Goal: Find specific page/section: Find specific page/section

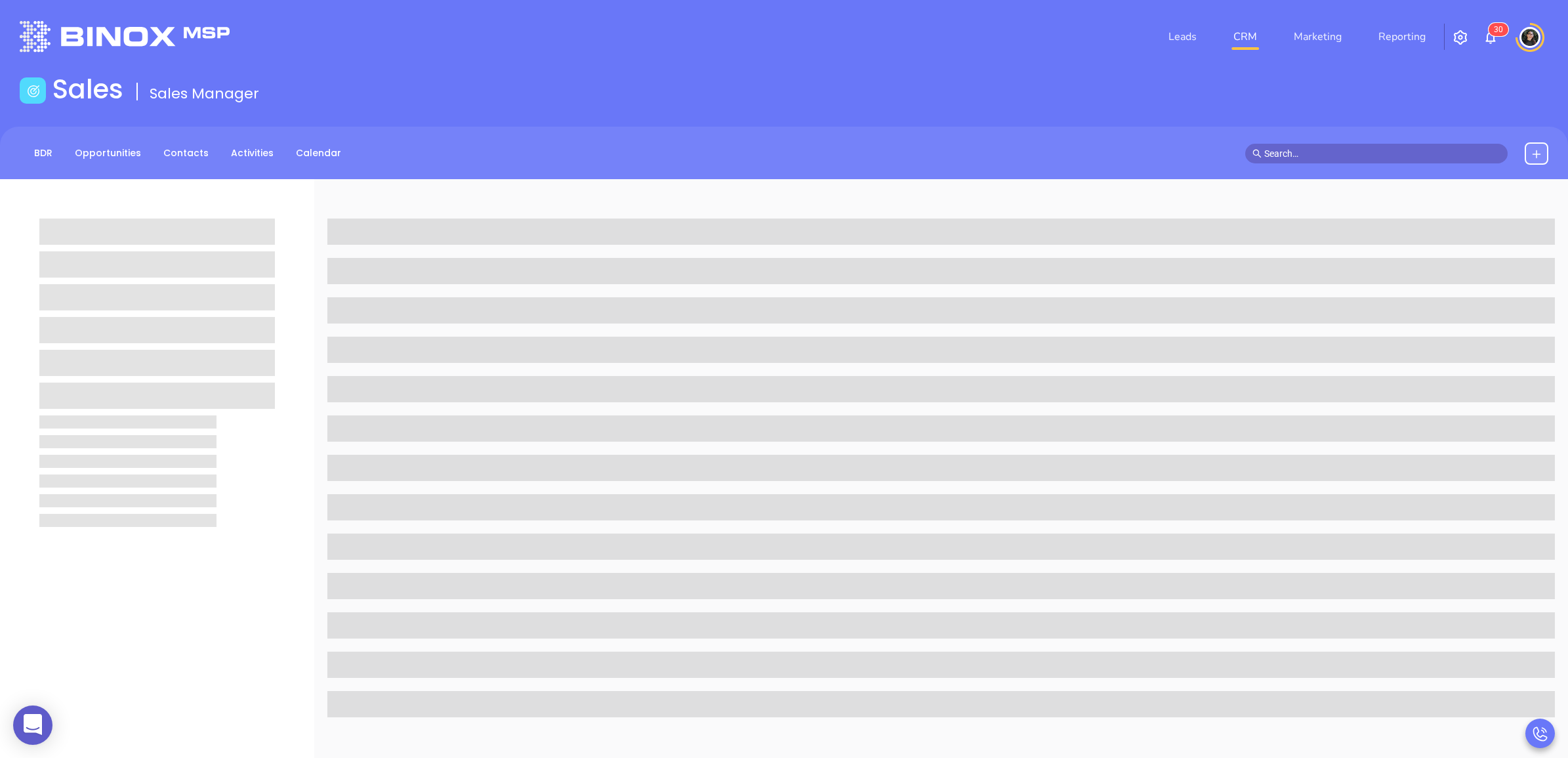
click at [1347, 163] on div at bounding box center [1391, 154] width 313 height 23
click at [1351, 158] on input "text" at bounding box center [1382, 153] width 236 height 15
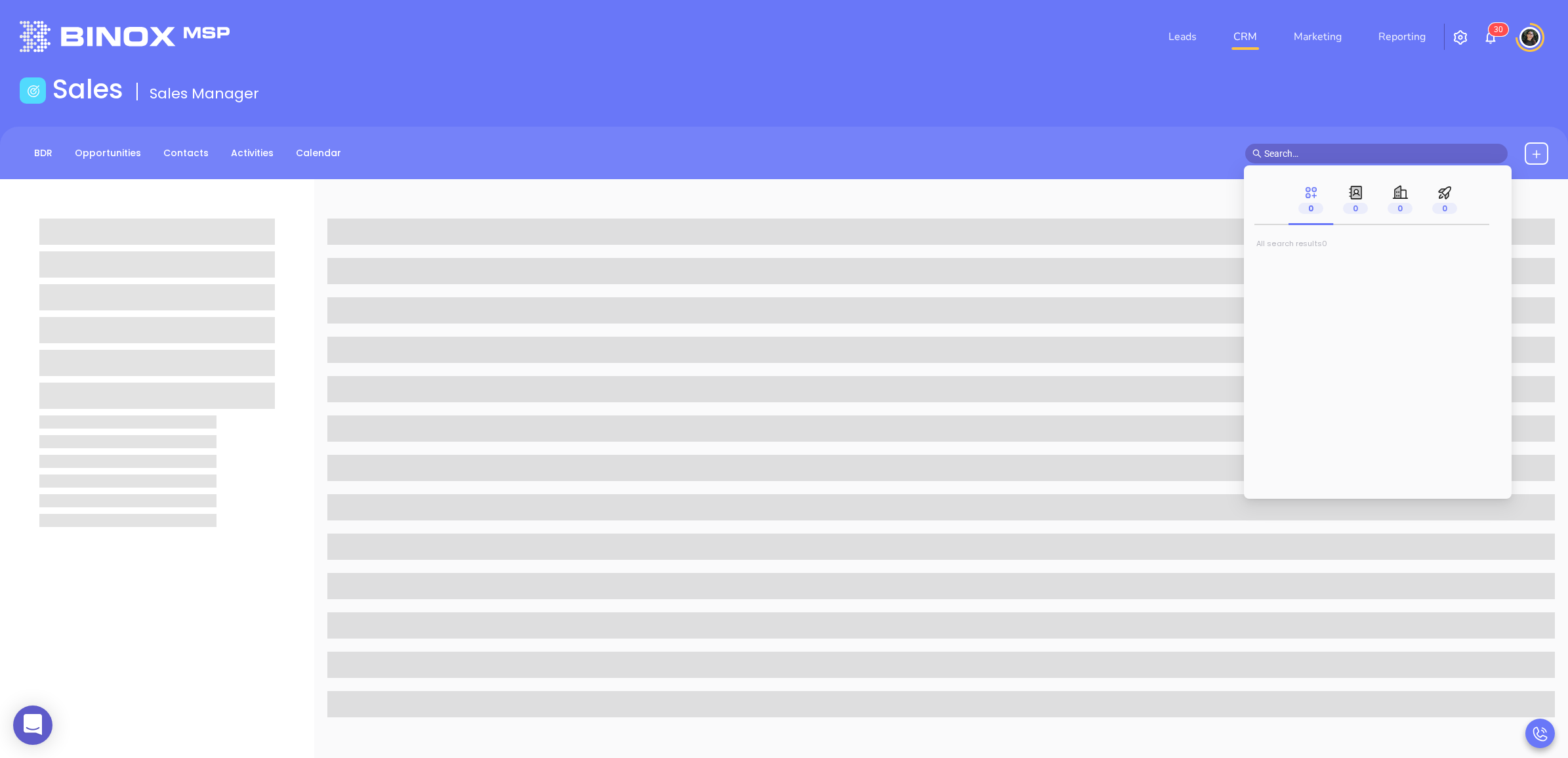
paste input "[PERSON_NAME][EMAIL_ADDRESS][DOMAIN_NAME]"
type input "[PERSON_NAME][EMAIL_ADDRESS][DOMAIN_NAME]"
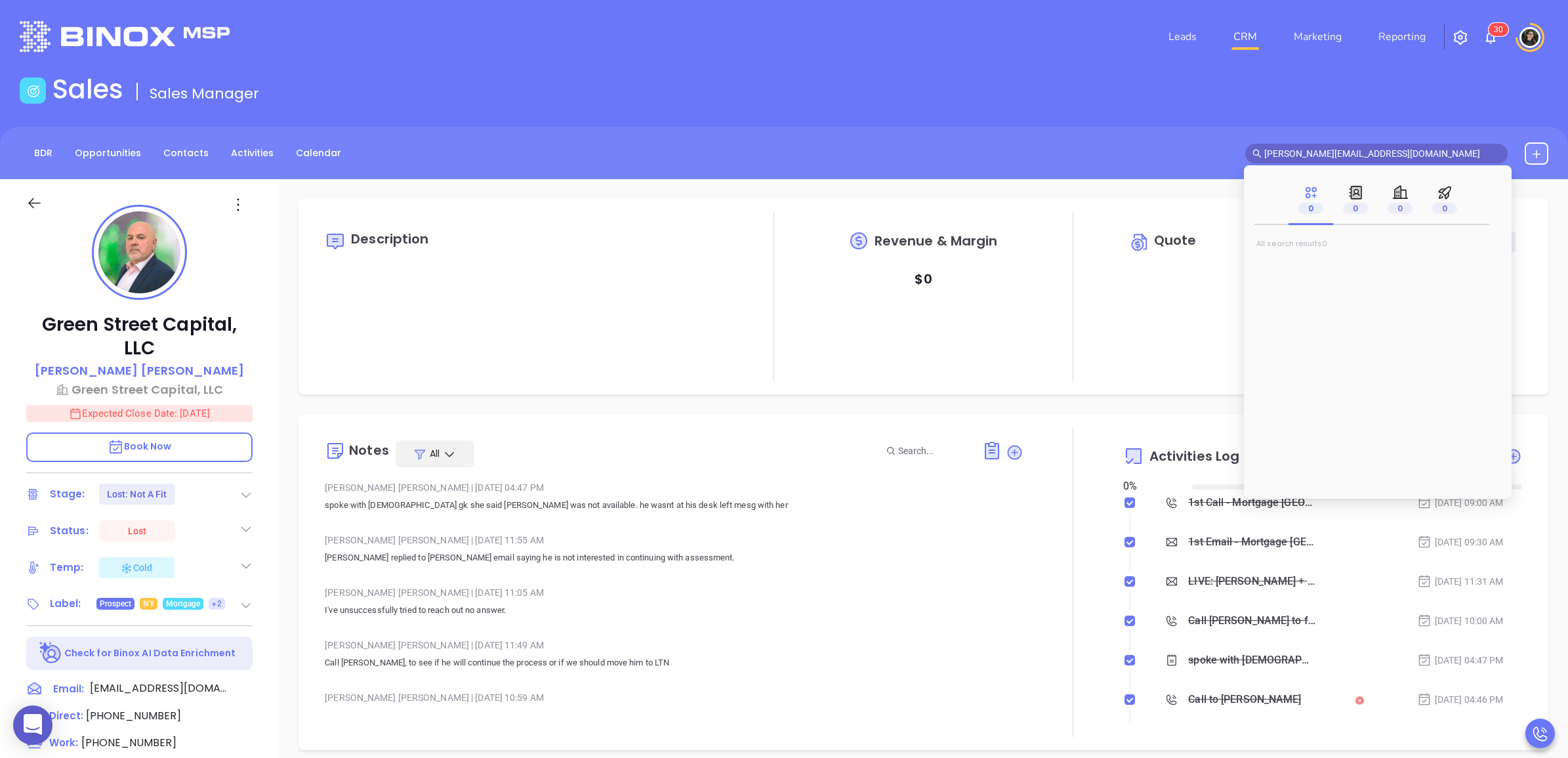
type input "[DATE]"
type input "[PERSON_NAME][EMAIL_ADDRESS][DOMAIN_NAME]"
click at [1323, 259] on span "[PERSON_NAME]" at bounding box center [1307, 265] width 79 height 13
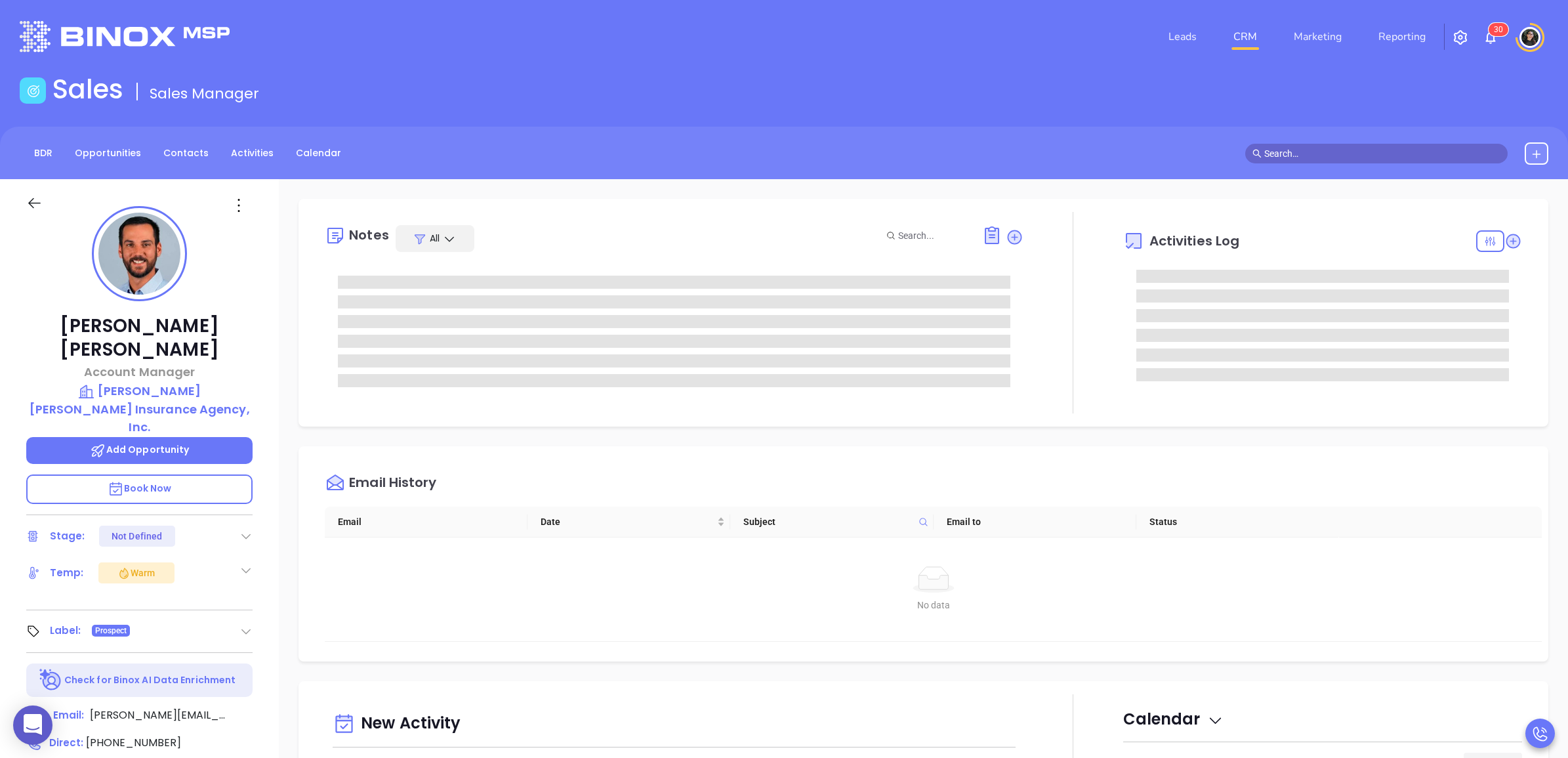
type input "[PERSON_NAME]"
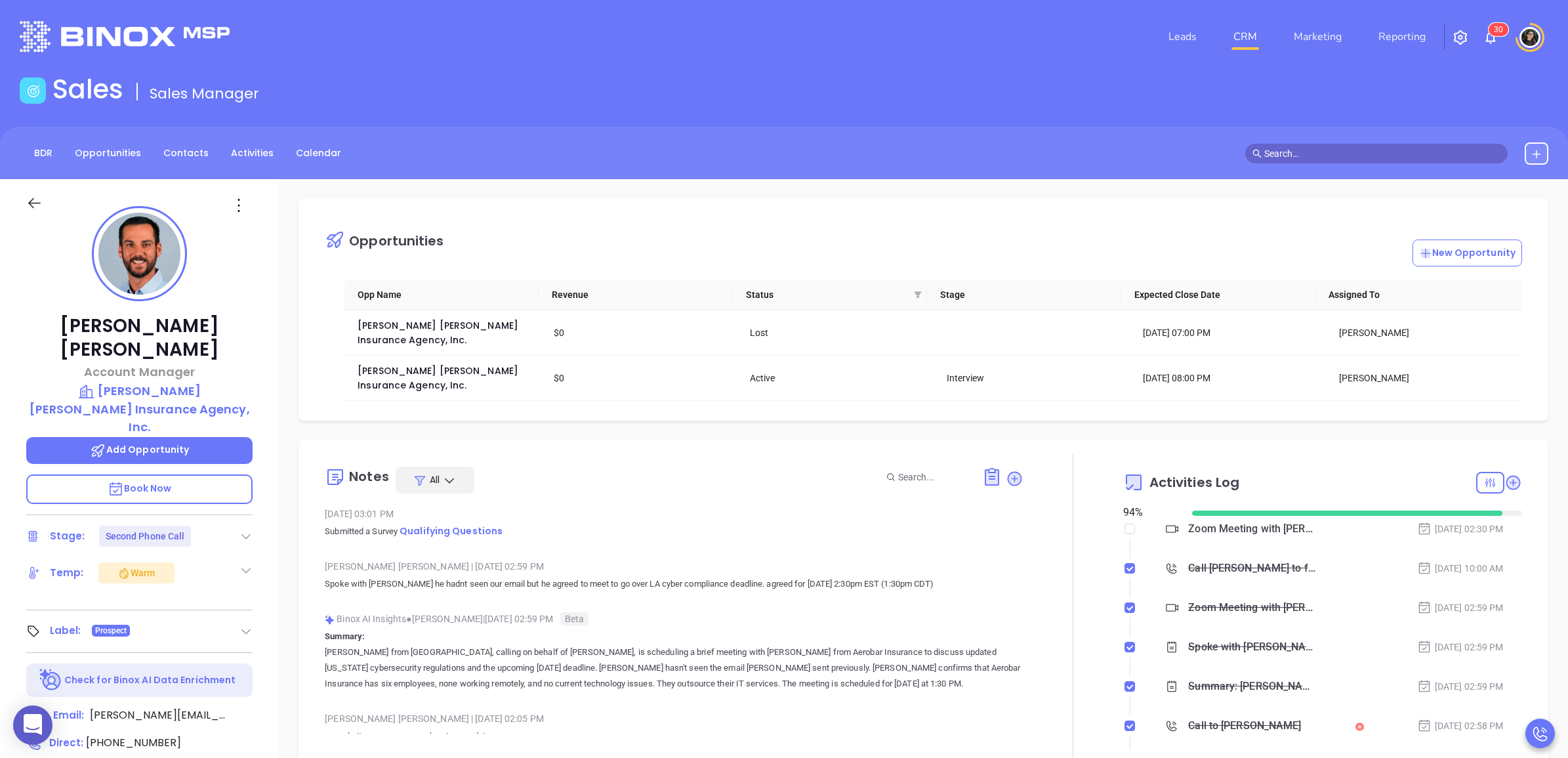
scroll to position [381, 0]
click at [450, 364] on span "[PERSON_NAME] [PERSON_NAME] Insurance Agency, Inc." at bounding box center [439, 378] width 164 height 28
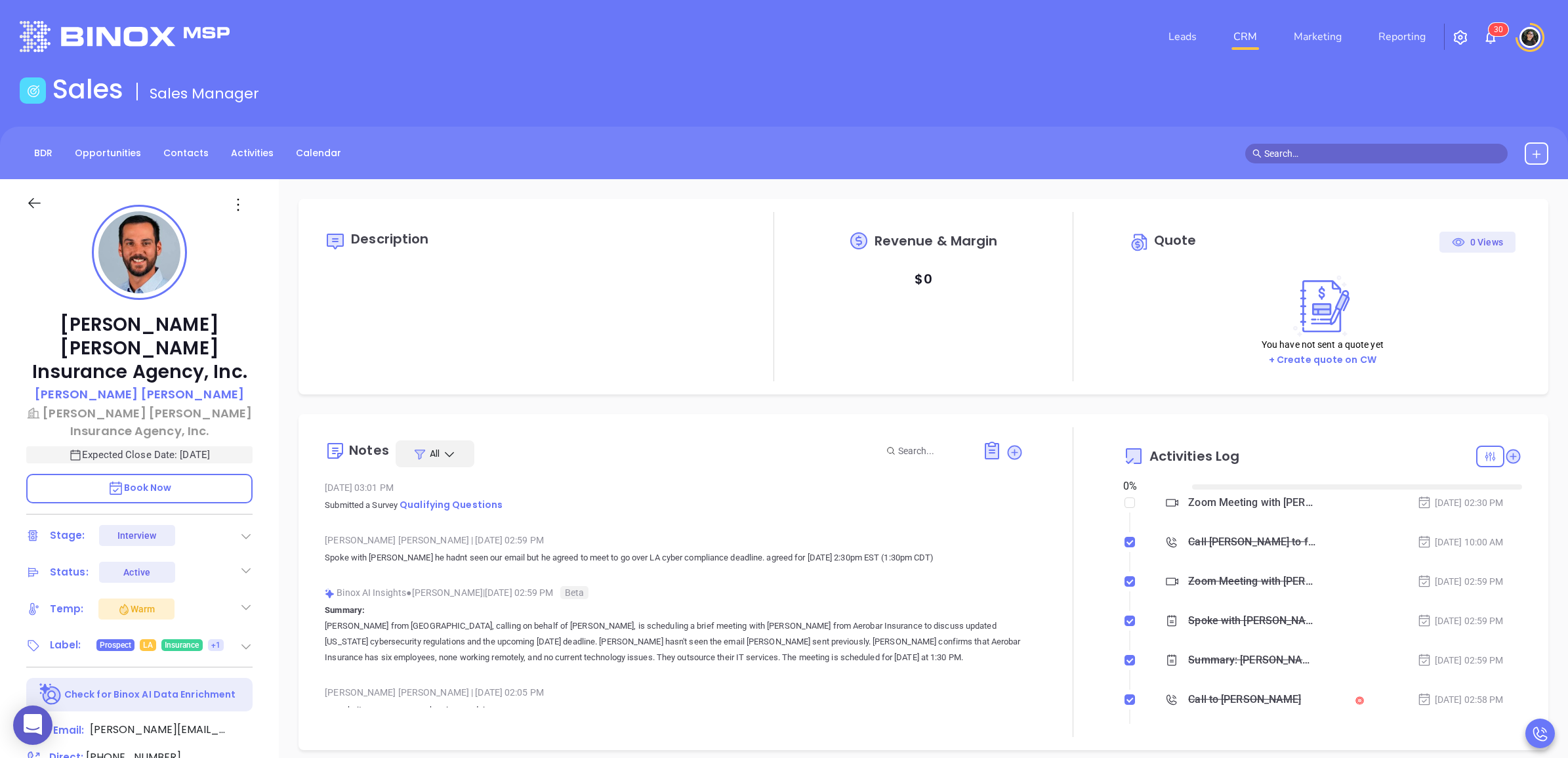
type input "[DATE]"
click at [1253, 38] on link "CRM" at bounding box center [1244, 37] width 34 height 26
